Goal: Transaction & Acquisition: Purchase product/service

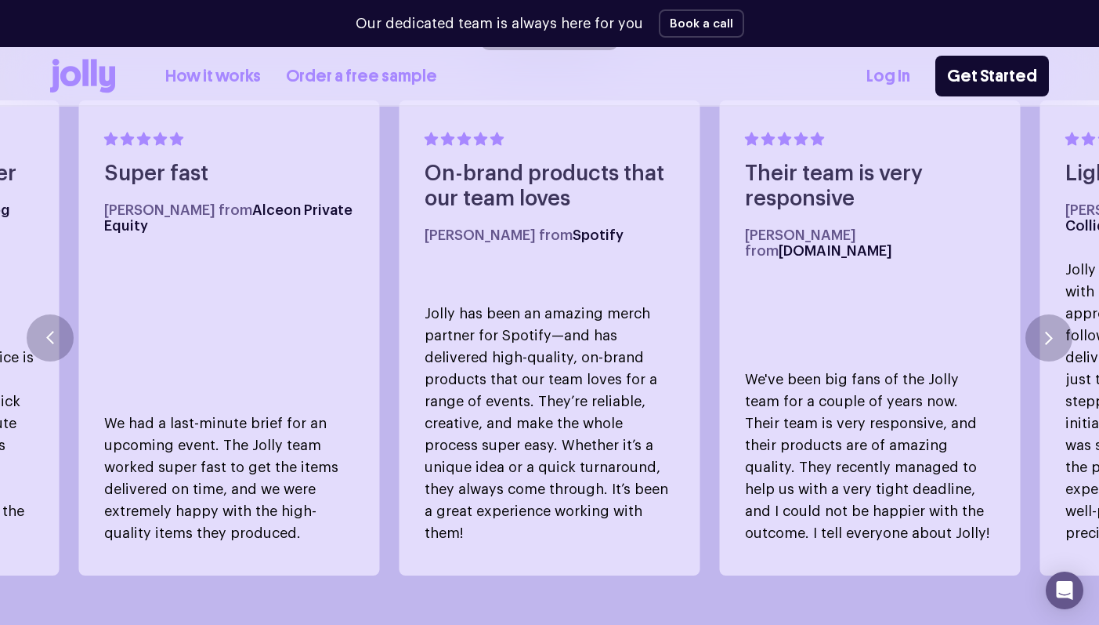
scroll to position [871, 0]
click at [222, 75] on link "How it works" at bounding box center [213, 76] width 96 height 26
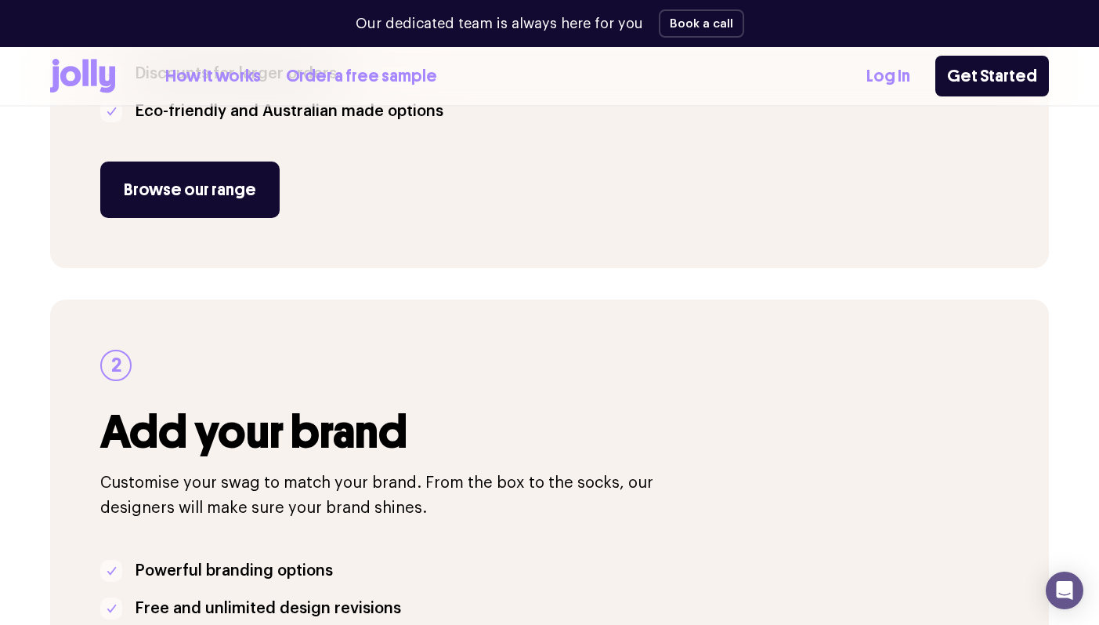
scroll to position [592, 0]
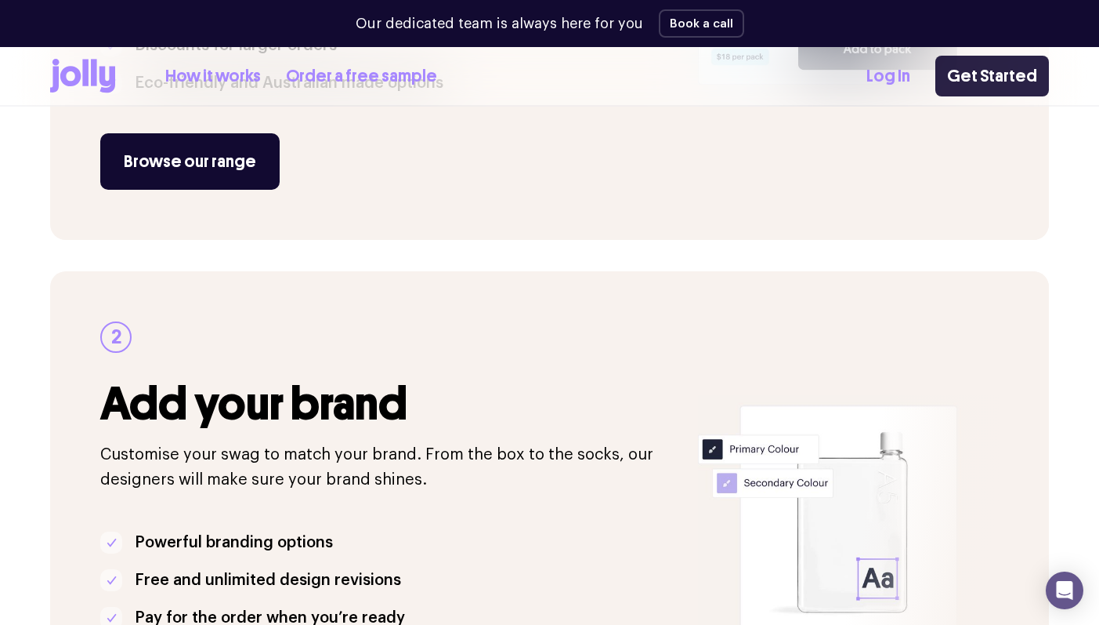
click at [1025, 85] on link "Get Started" at bounding box center [993, 76] width 114 height 41
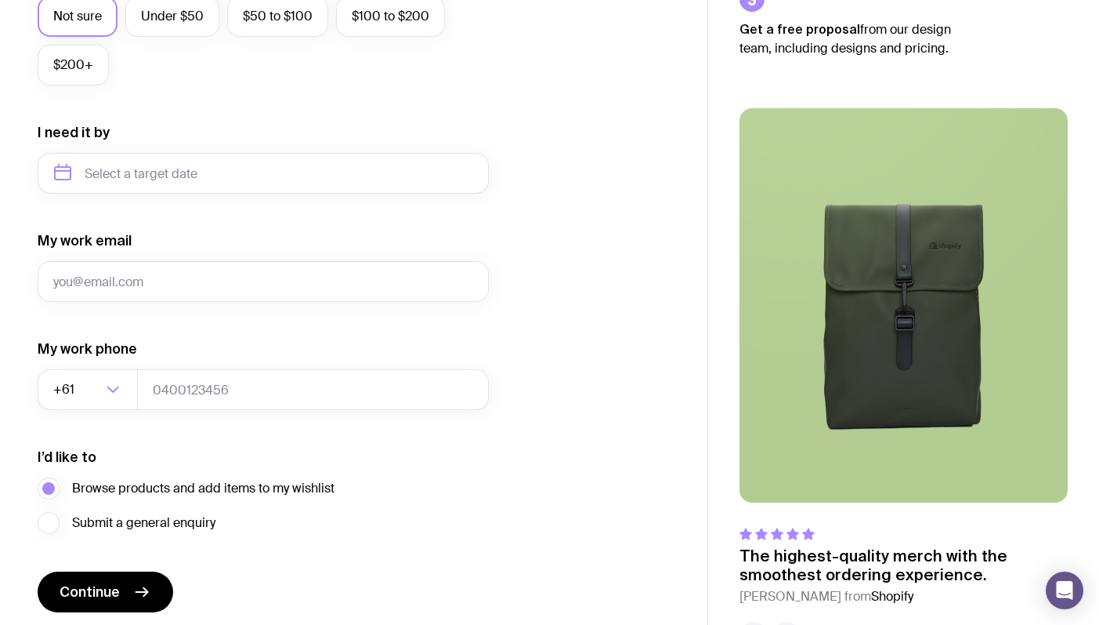
scroll to position [708, 0]
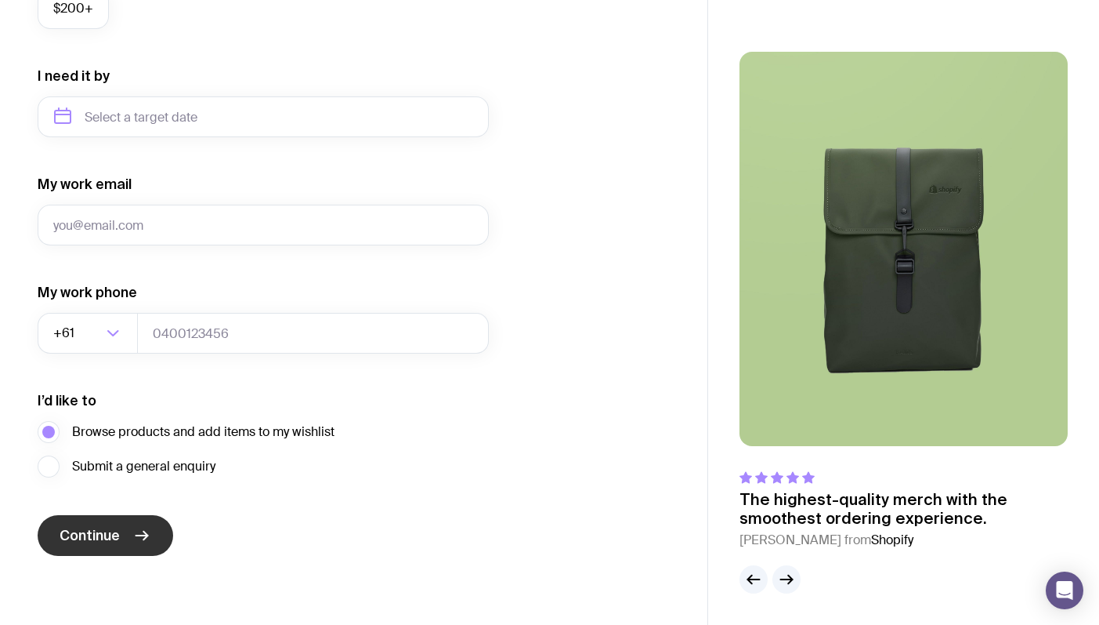
click at [139, 524] on button "Continue" at bounding box center [106, 535] width 136 height 41
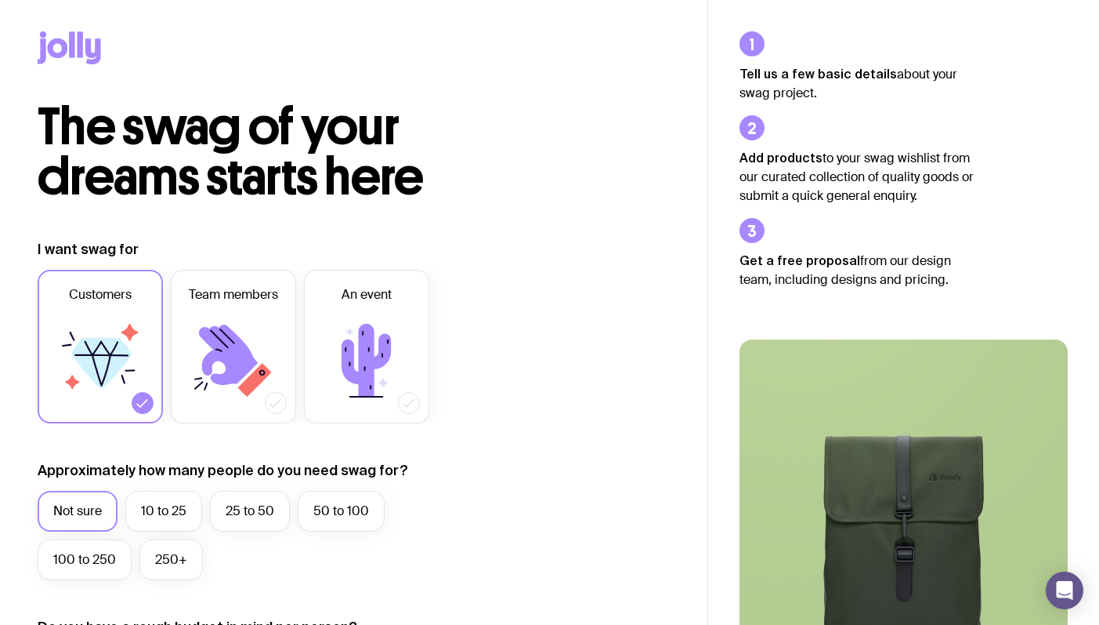
scroll to position [1, 0]
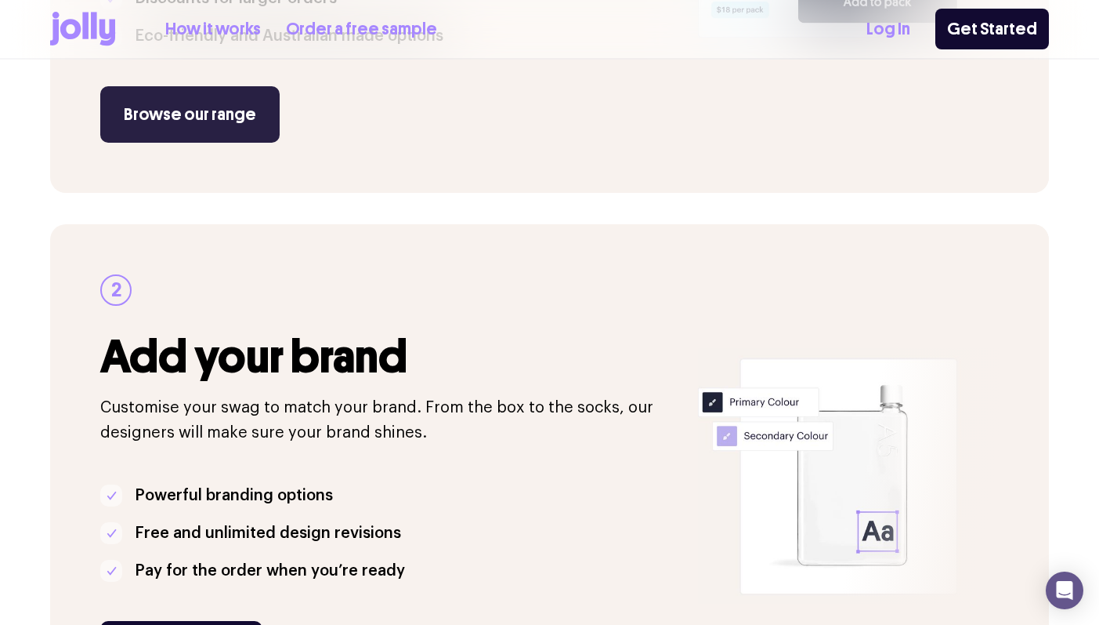
click at [230, 103] on link "Browse our range" at bounding box center [189, 114] width 179 height 56
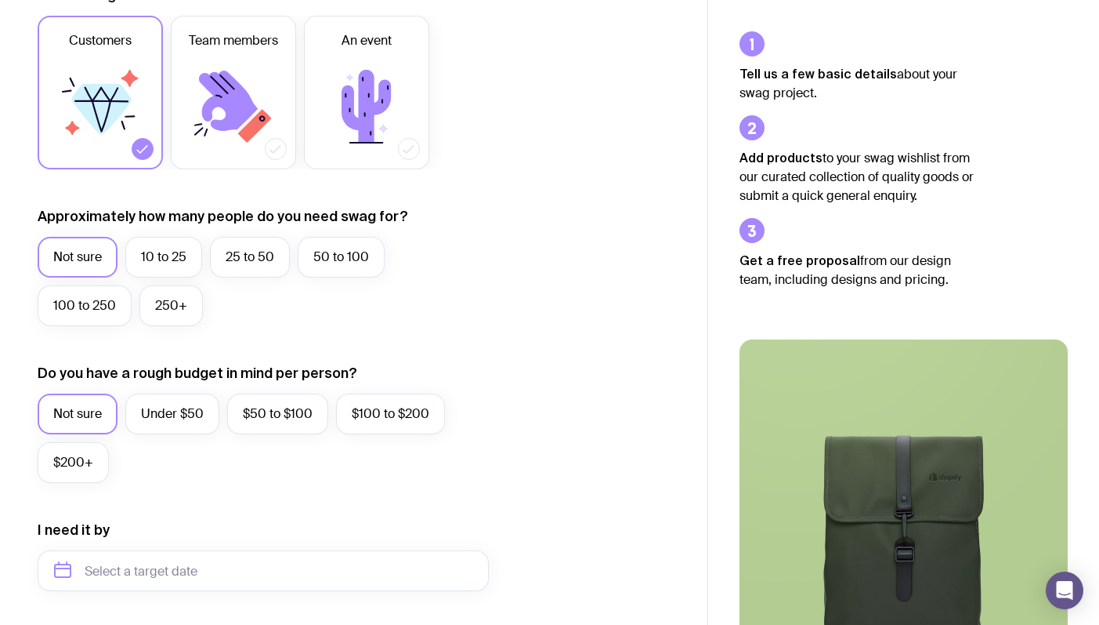
scroll to position [255, 0]
click at [194, 150] on icon at bounding box center [233, 106] width 94 height 94
click at [0, 0] on input "Team members" at bounding box center [0, 0] width 0 height 0
click at [68, 121] on icon at bounding box center [100, 106] width 94 height 94
click at [0, 0] on input "Customers" at bounding box center [0, 0] width 0 height 0
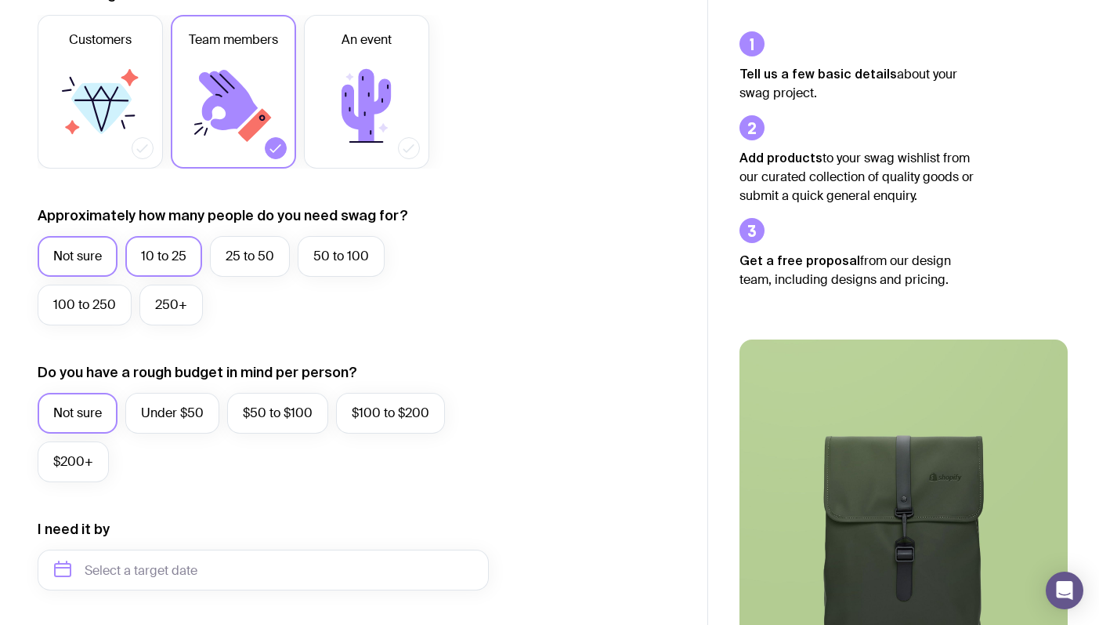
click at [160, 256] on label "10 to 25" at bounding box center [163, 256] width 77 height 41
click at [0, 0] on input "10 to 25" at bounding box center [0, 0] width 0 height 0
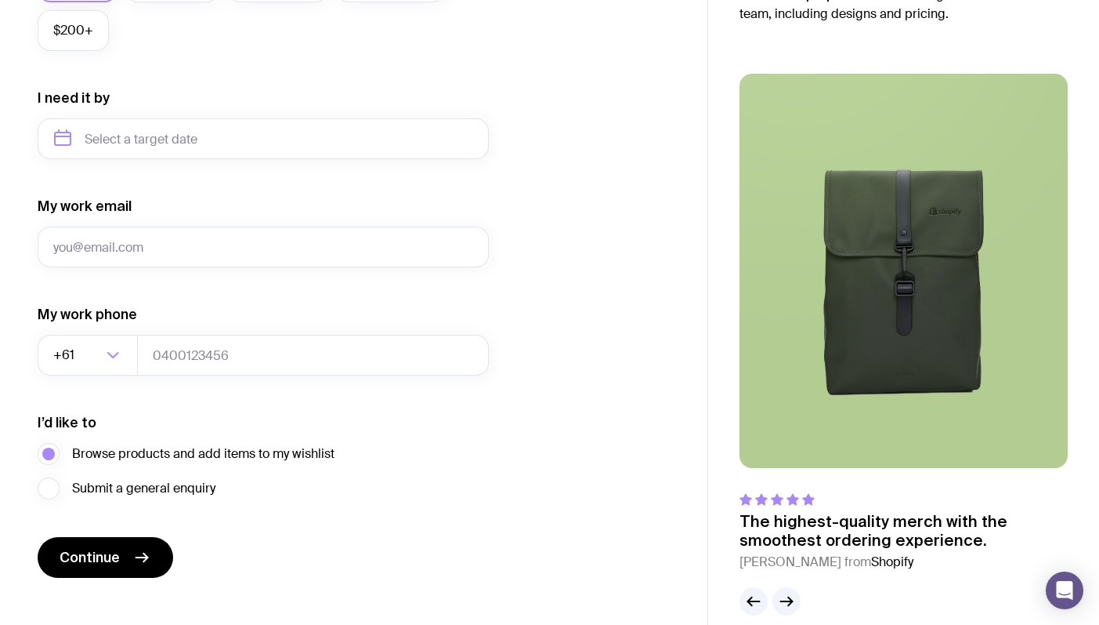
scroll to position [708, 0]
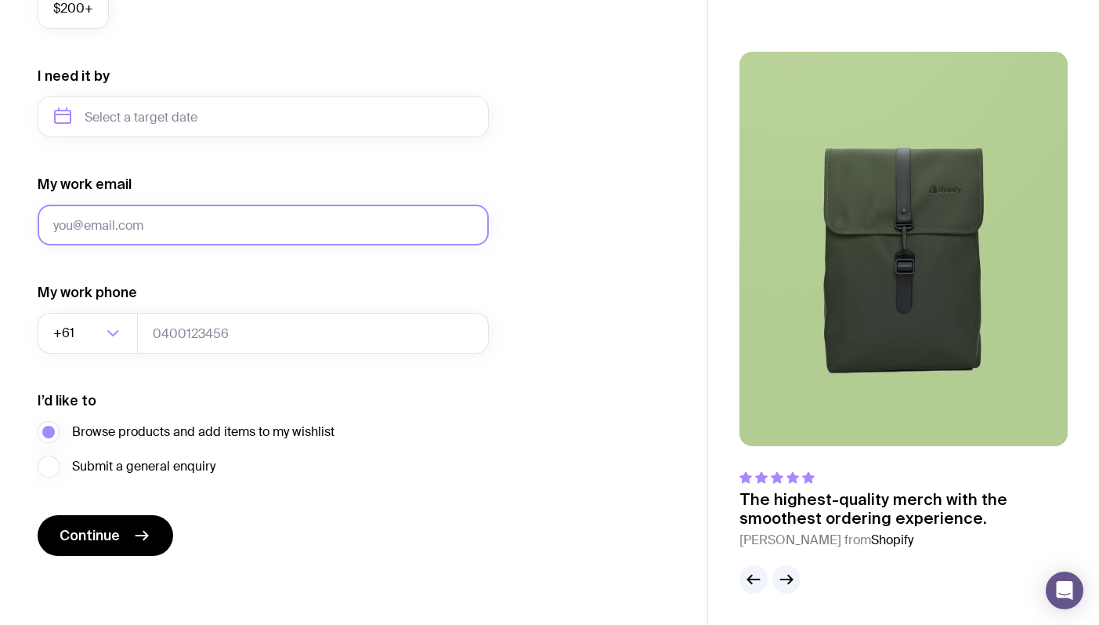
click at [169, 231] on input "My work email" at bounding box center [263, 225] width 451 height 41
type input "[PERSON_NAME][EMAIL_ADDRESS]"
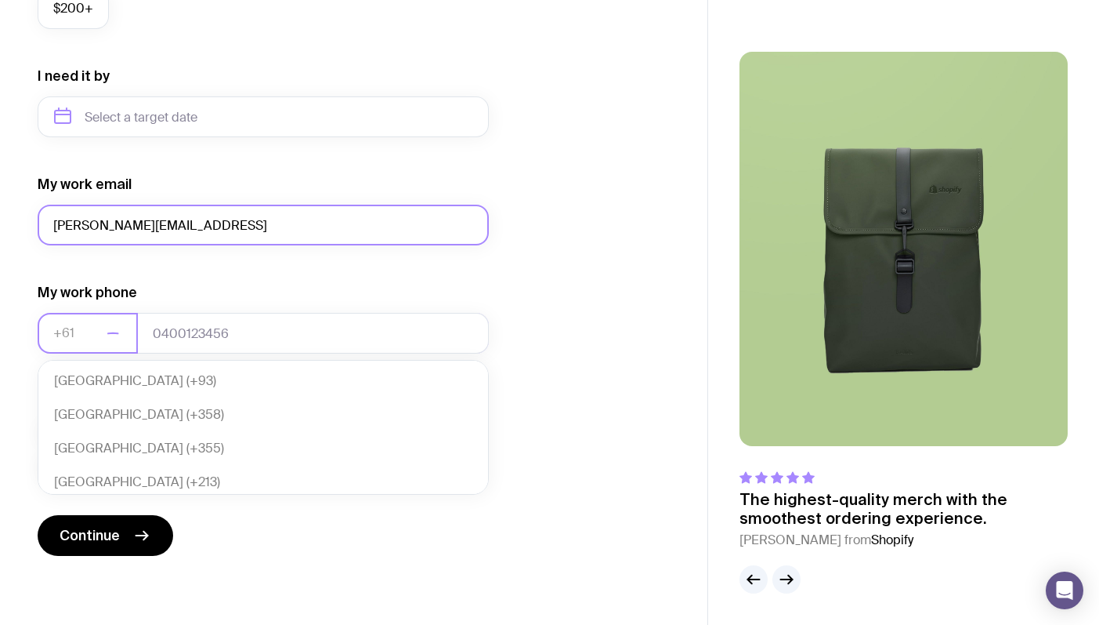
scroll to position [339, 0]
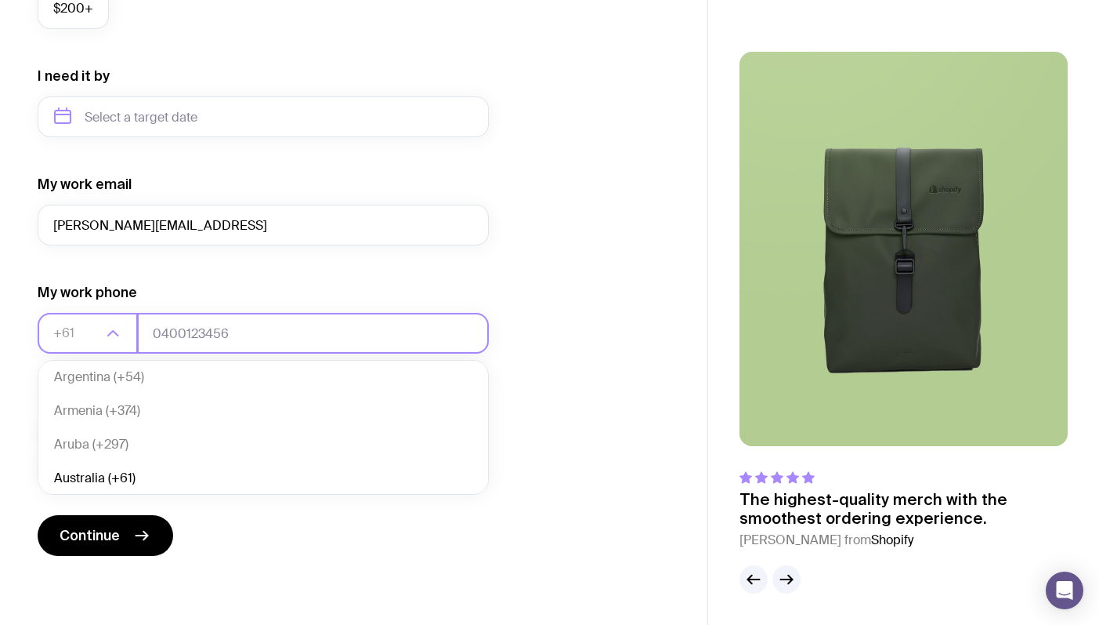
click at [240, 325] on input "tel" at bounding box center [313, 333] width 352 height 41
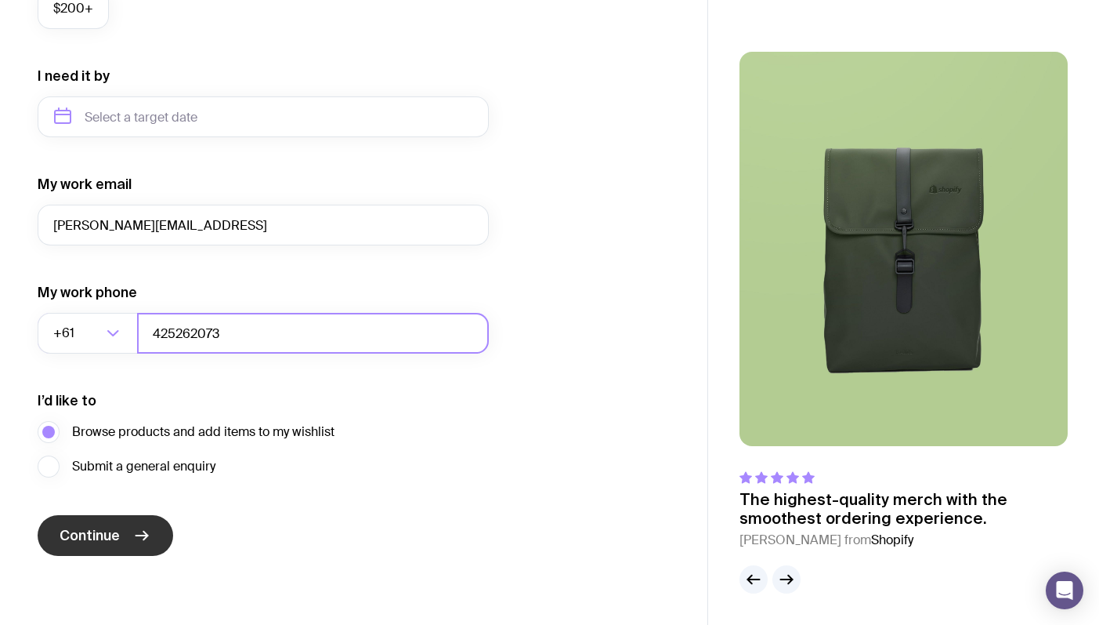
type input "425262073"
click at [144, 534] on icon "submit" at bounding box center [141, 535] width 19 height 19
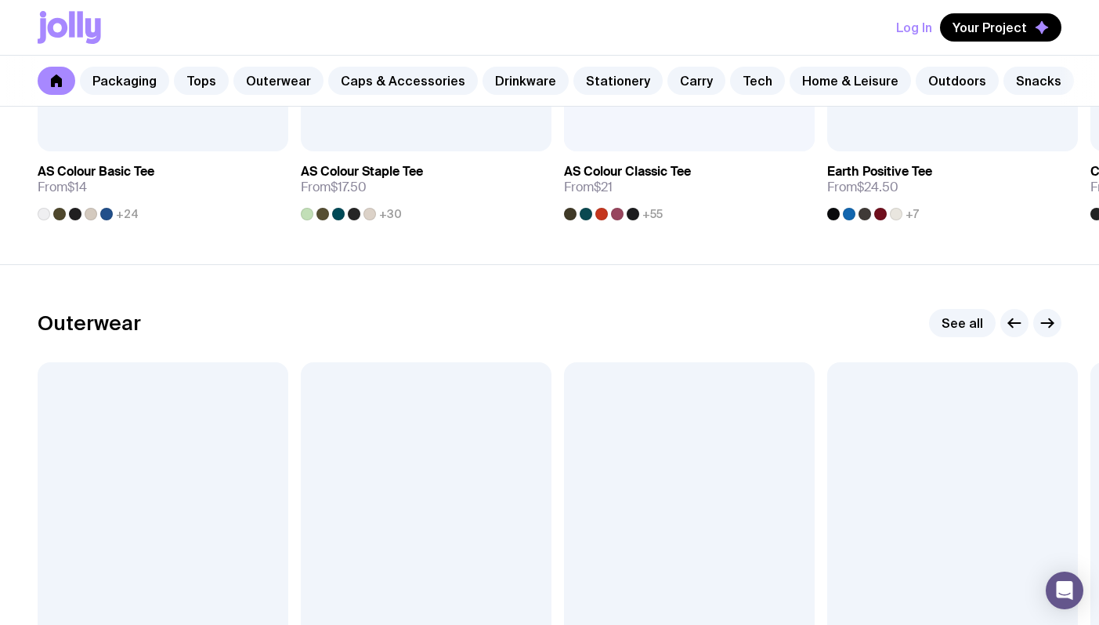
scroll to position [1075, 0]
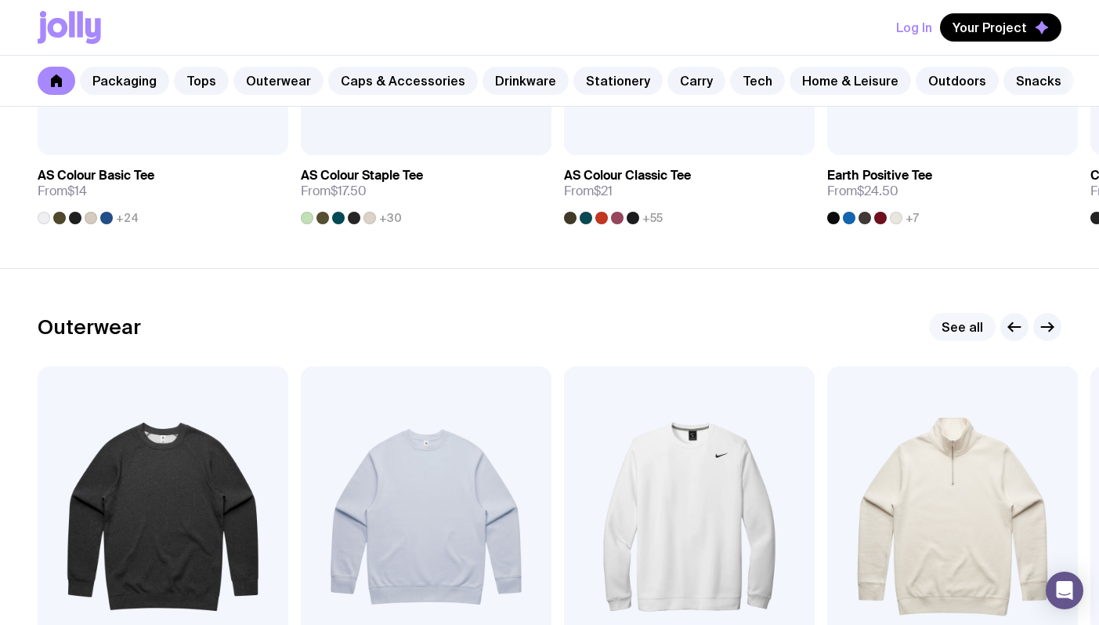
click at [979, 328] on link "See all" at bounding box center [962, 327] width 67 height 28
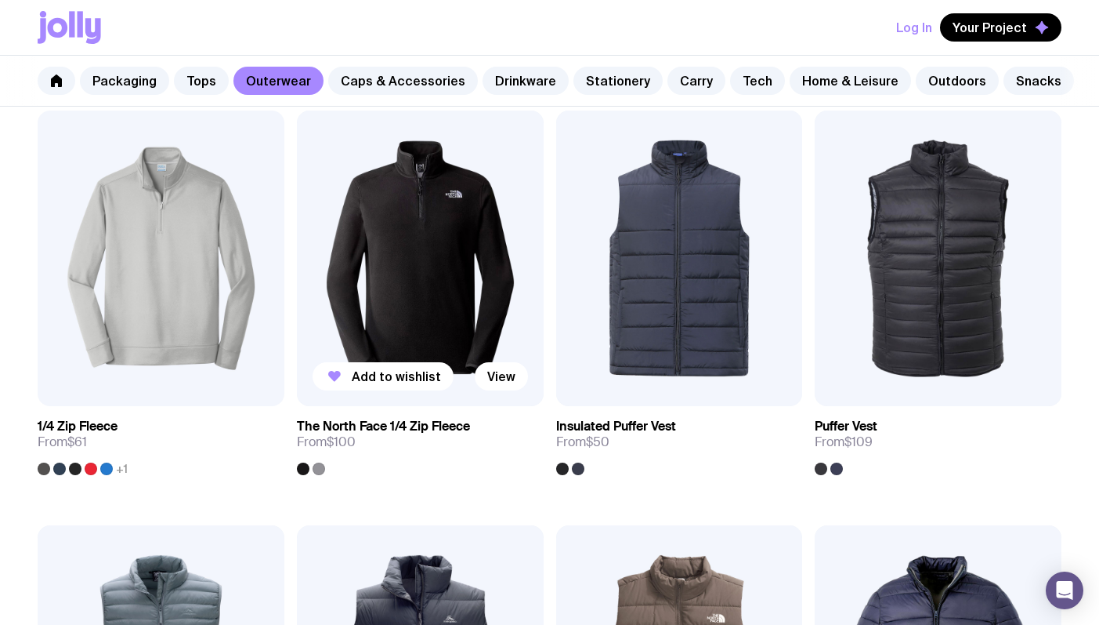
scroll to position [711, 0]
